Goal: Information Seeking & Learning: Learn about a topic

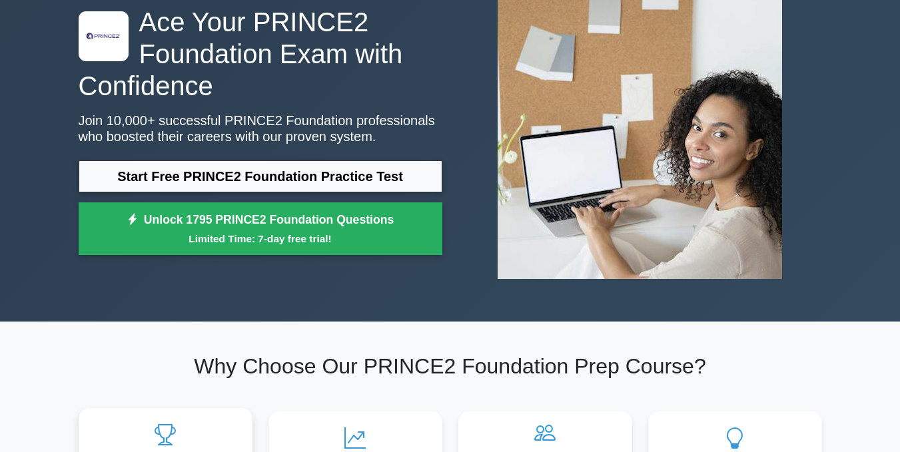
scroll to position [97, 0]
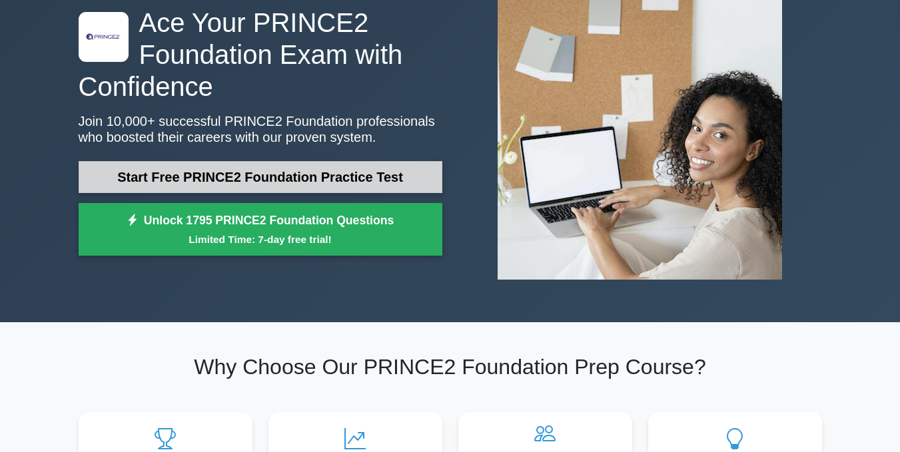
click at [283, 170] on link "Start Free PRINCE2 Foundation Practice Test" at bounding box center [261, 177] width 364 height 32
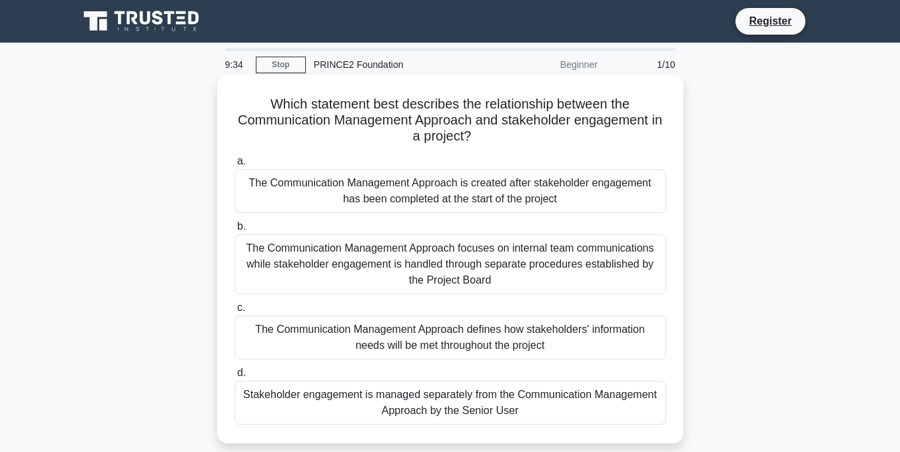
click at [340, 184] on div "The Communication Management Approach is created after stakeholder engagement h…" at bounding box center [451, 191] width 432 height 44
click at [235, 166] on input "a. The Communication Management Approach is created after stakeholder engagemen…" at bounding box center [235, 161] width 0 height 9
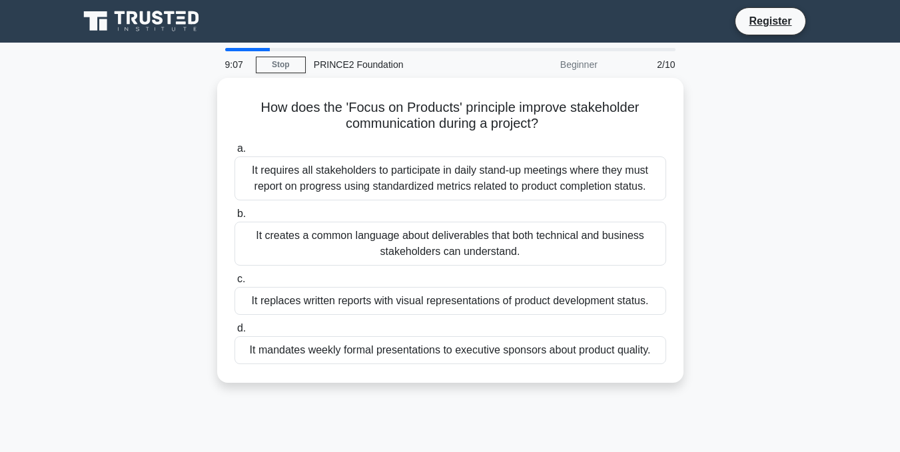
click at [340, 184] on div "It requires all stakeholders to participate in daily stand-up meetings where th…" at bounding box center [451, 179] width 432 height 44
click at [235, 153] on input "a. It requires all stakeholders to participate in daily stand-up meetings where…" at bounding box center [235, 149] width 0 height 9
